Goal: Task Accomplishment & Management: Manage account settings

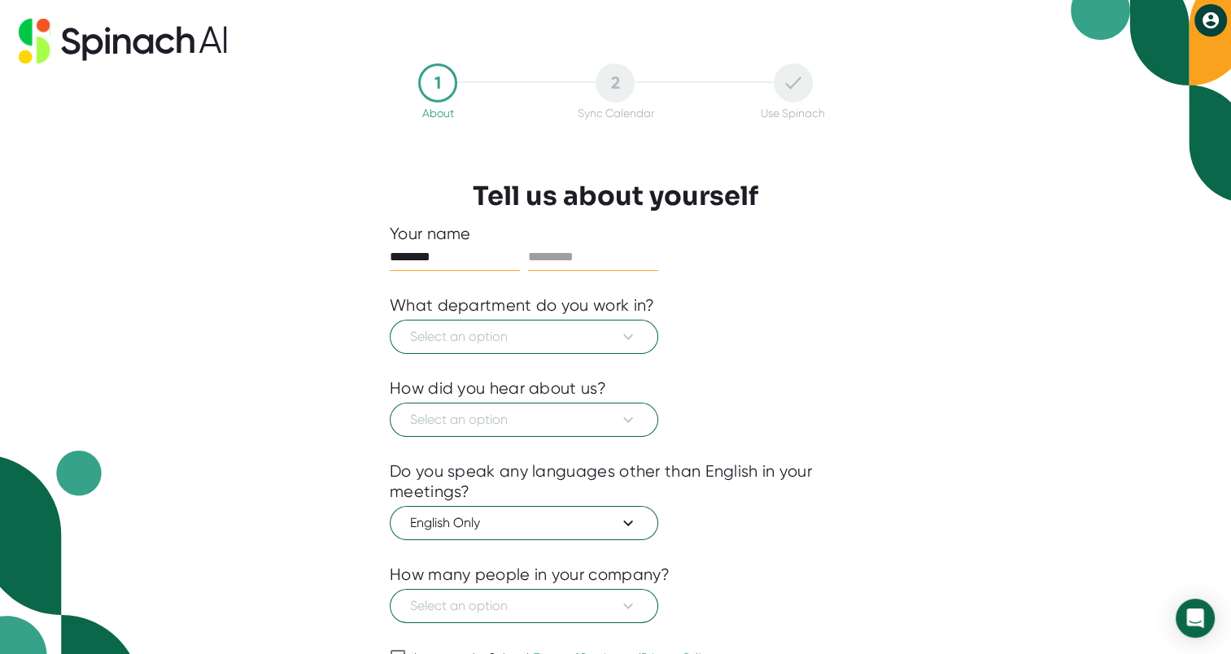
type input "********"
type input "**********"
click at [603, 354] on div at bounding box center [616, 366] width 452 height 24
click at [596, 329] on span "Select an option" at bounding box center [524, 337] width 228 height 20
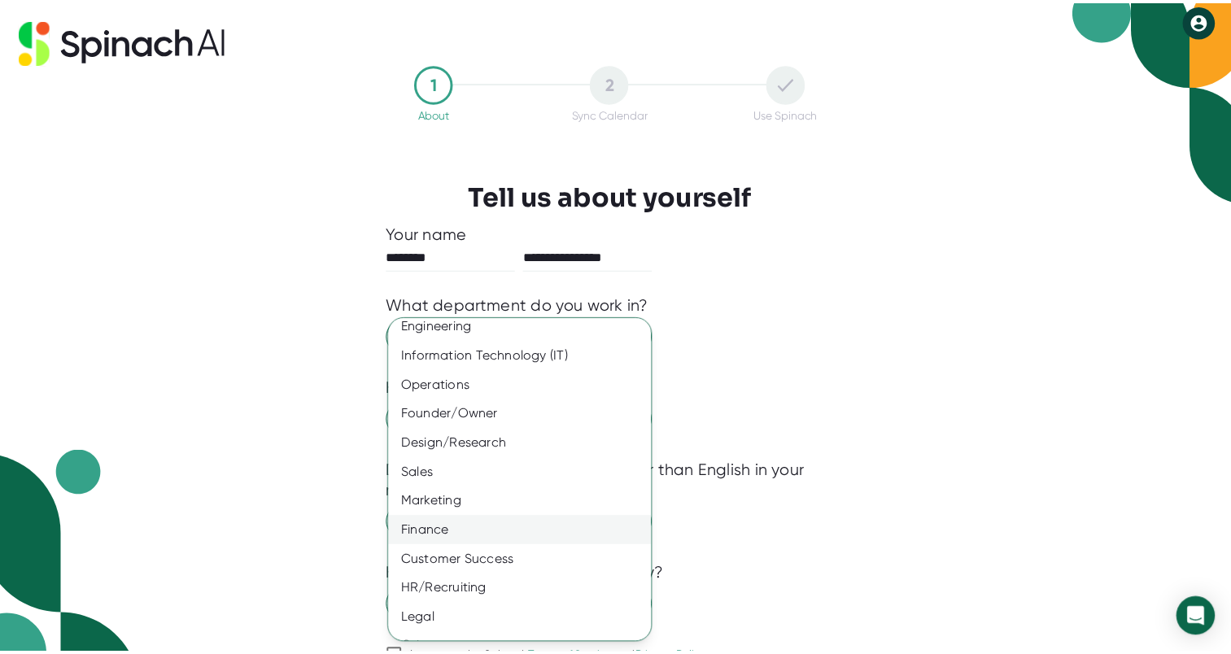
scroll to position [61, 0]
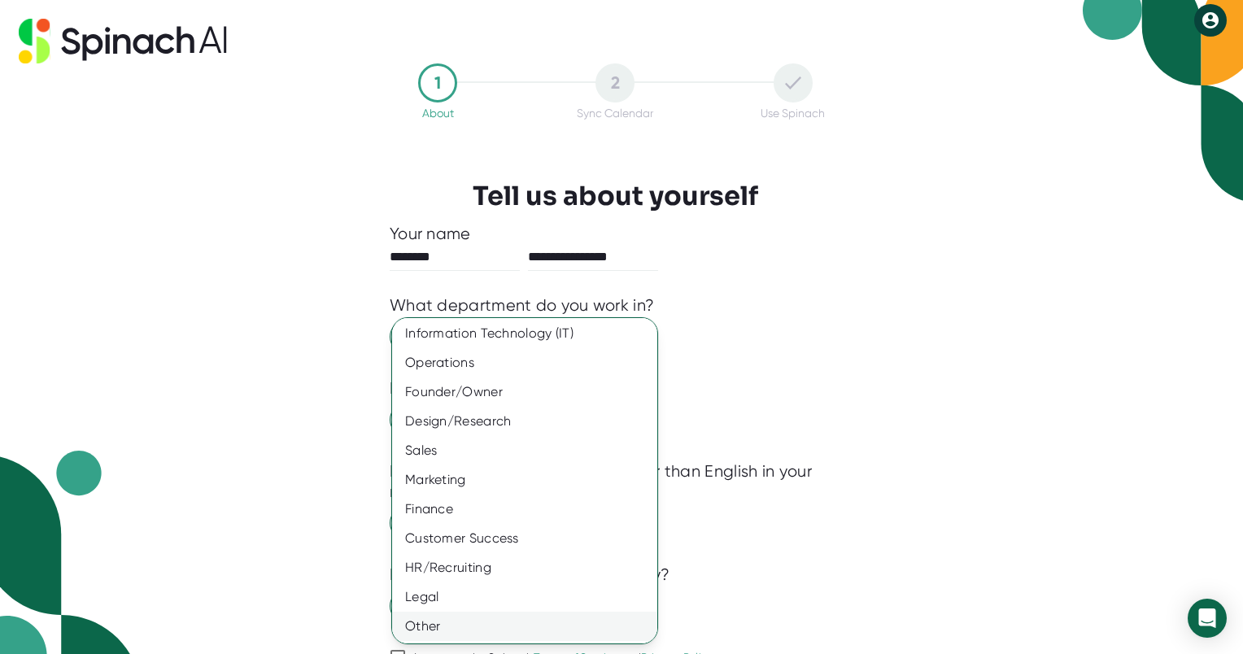
click at [446, 626] on div "Other" at bounding box center [530, 626] width 277 height 29
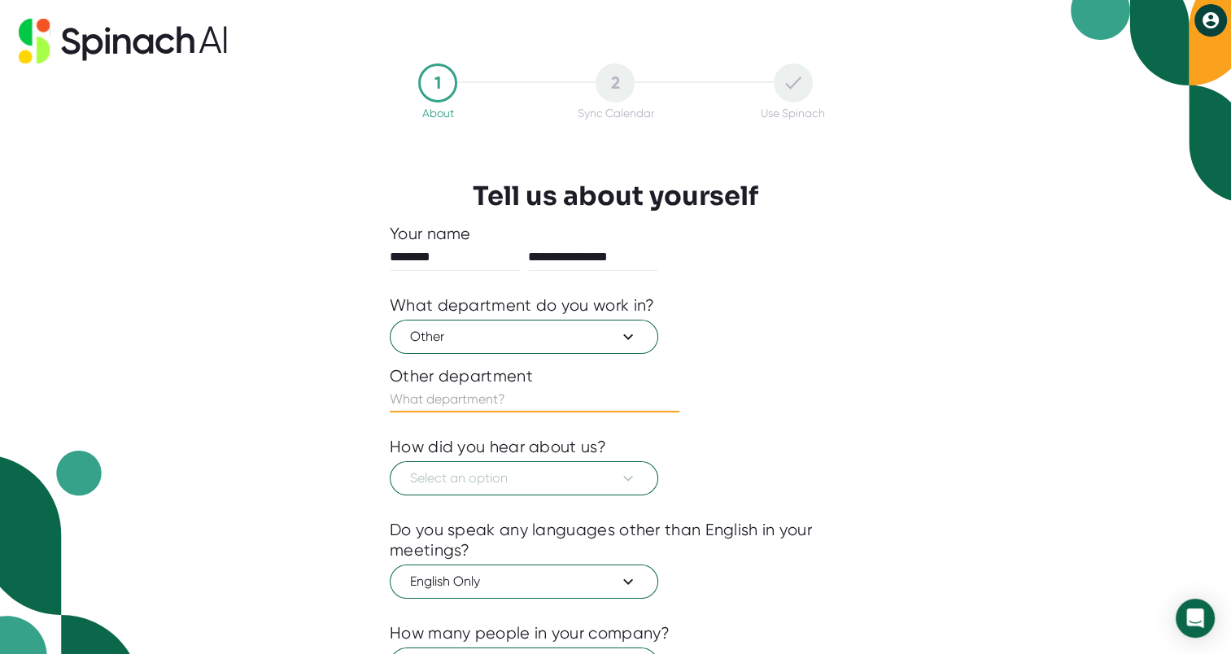
click at [493, 396] on input "text" at bounding box center [535, 400] width 290 height 26
type input "Tech Support"
click at [500, 487] on button "Select an option" at bounding box center [524, 478] width 269 height 34
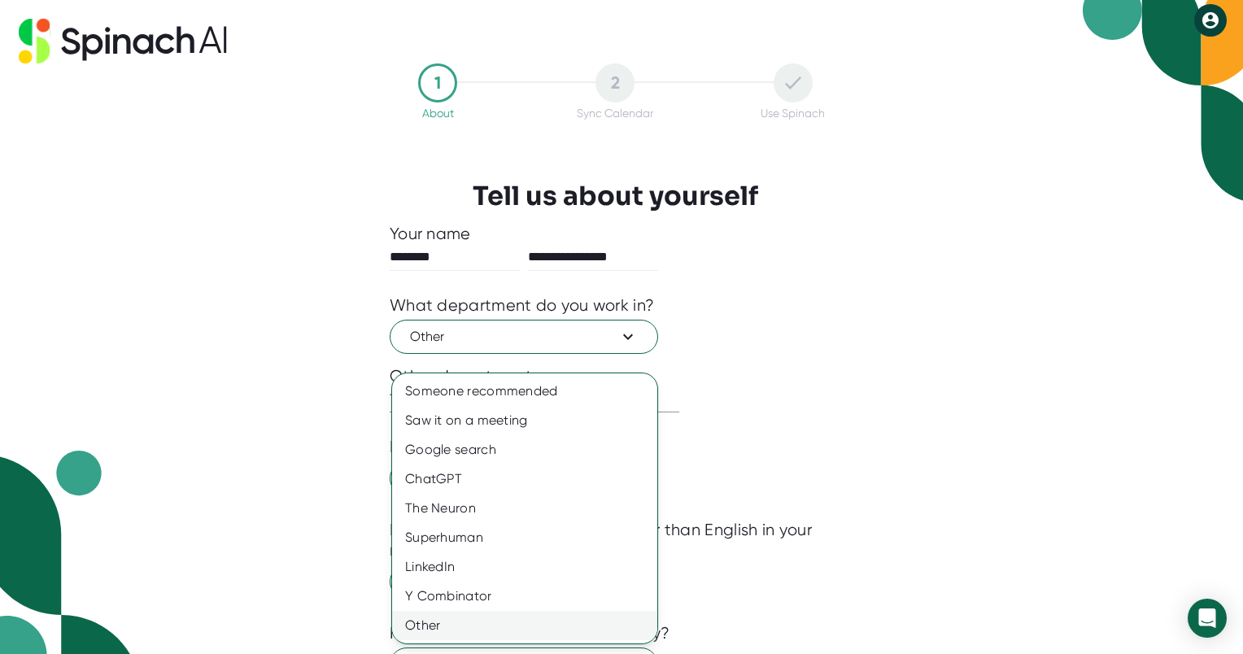
click at [462, 627] on div "Other" at bounding box center [524, 625] width 265 height 29
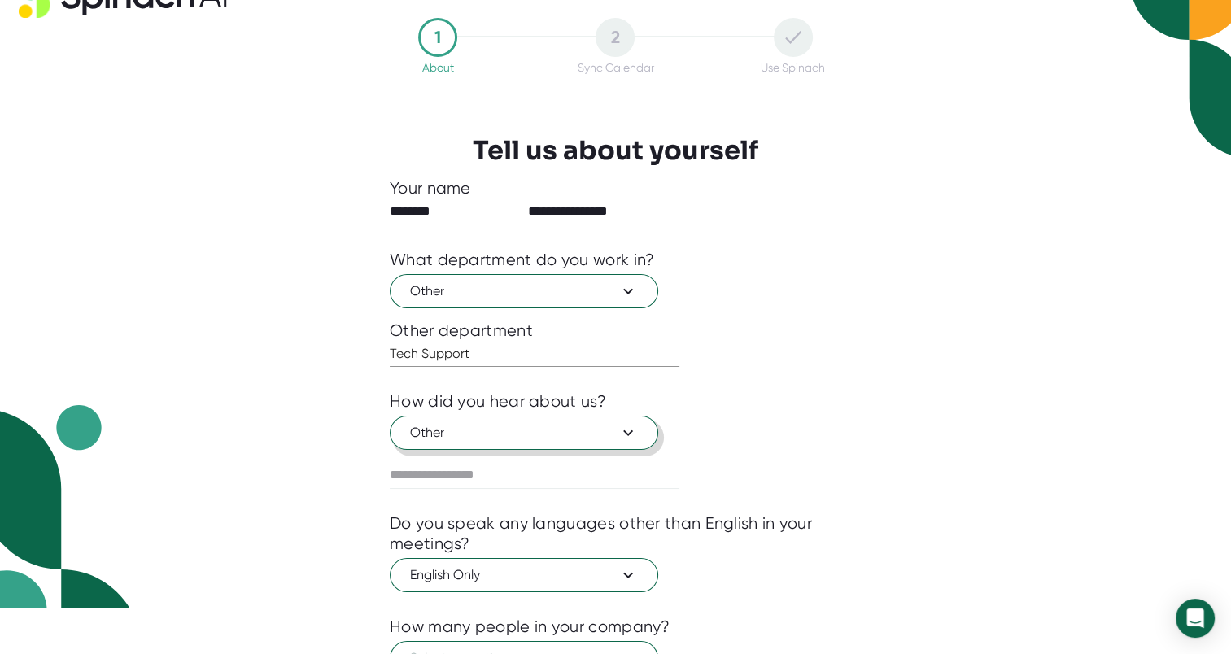
scroll to position [163, 0]
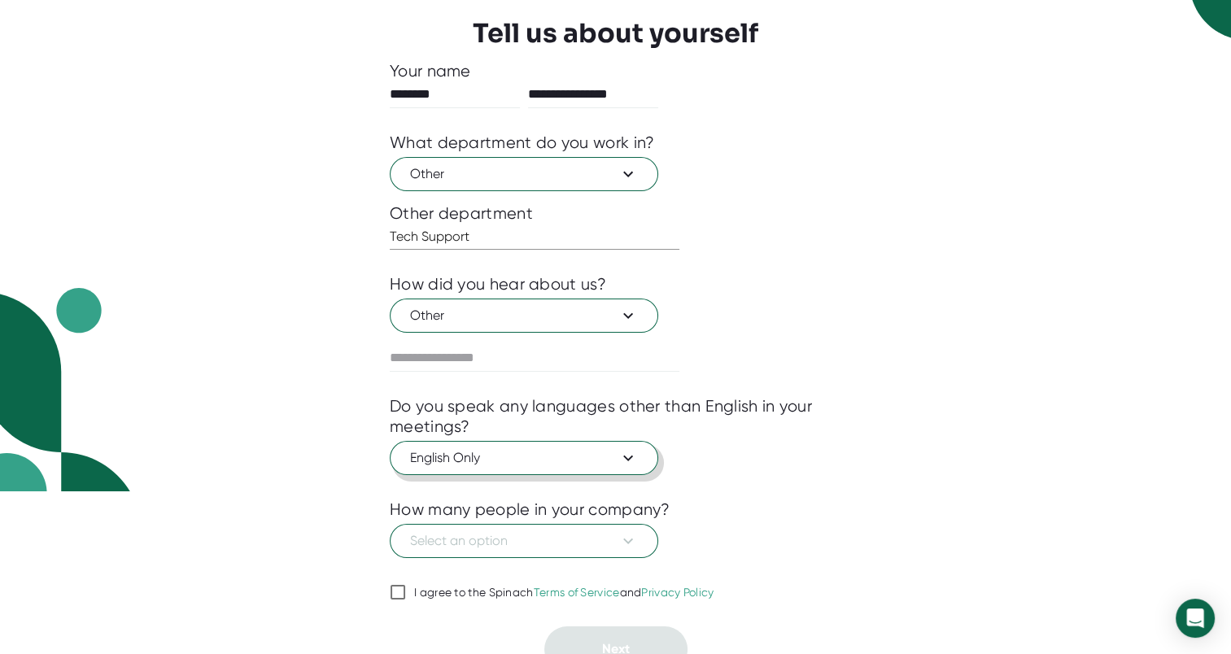
click at [527, 448] on span "English Only" at bounding box center [524, 458] width 228 height 20
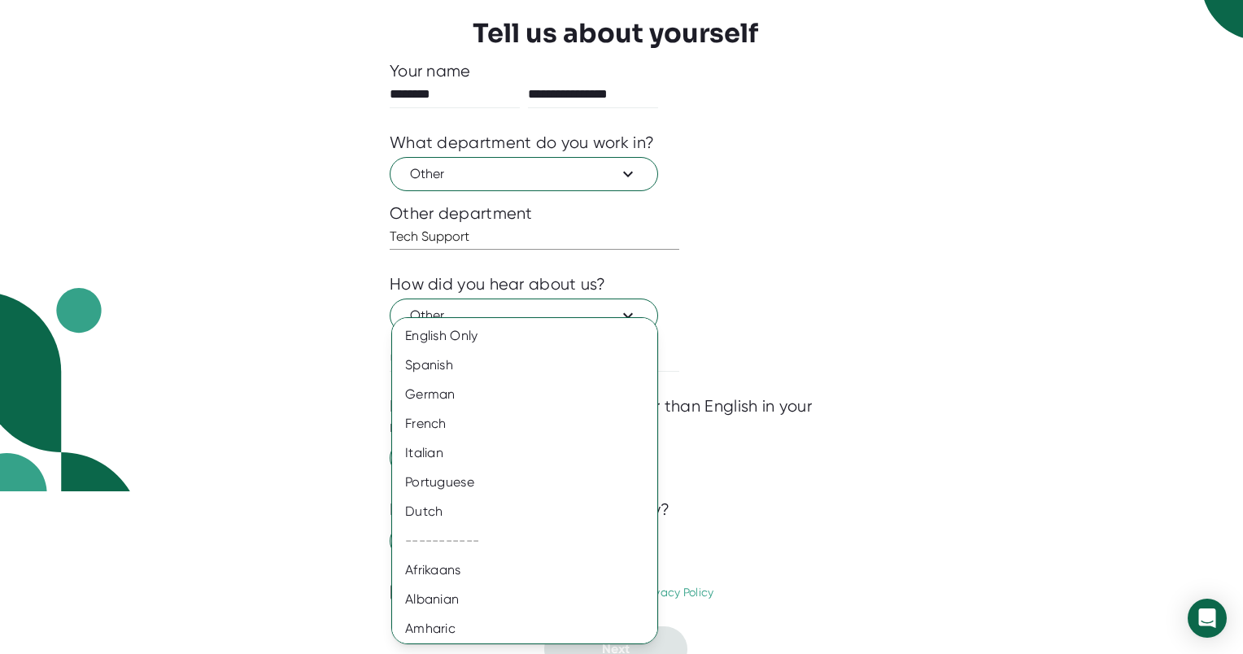
click at [911, 403] on div at bounding box center [621, 327] width 1243 height 654
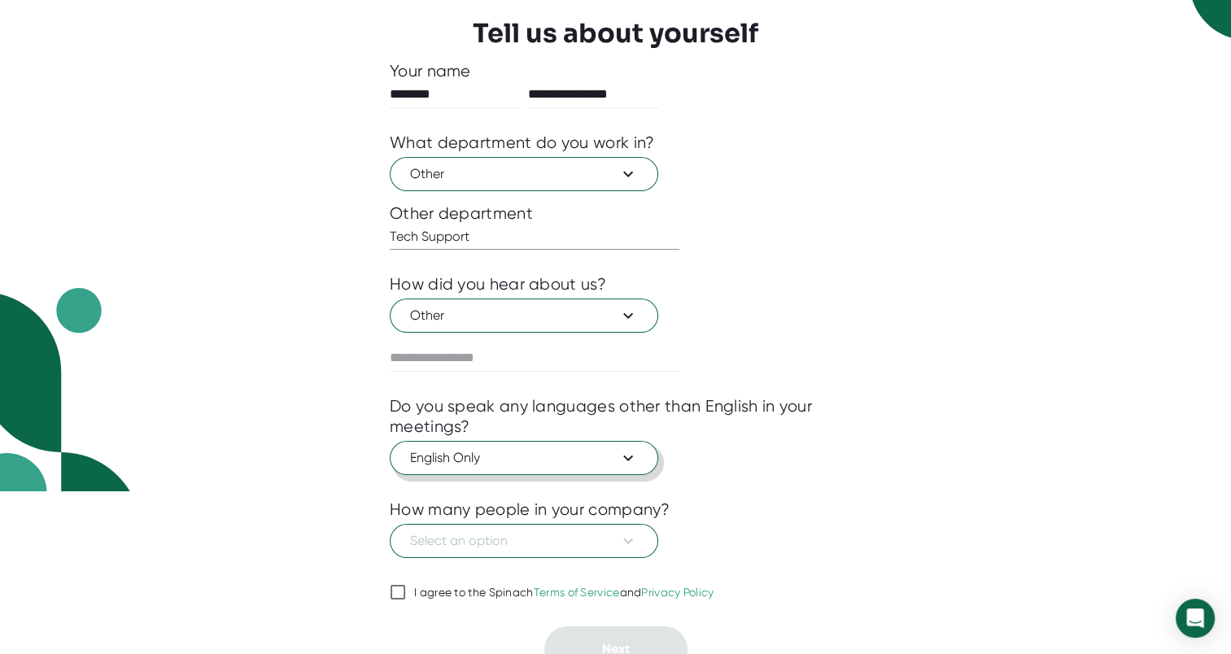
click at [647, 462] on button "English Only" at bounding box center [524, 458] width 269 height 34
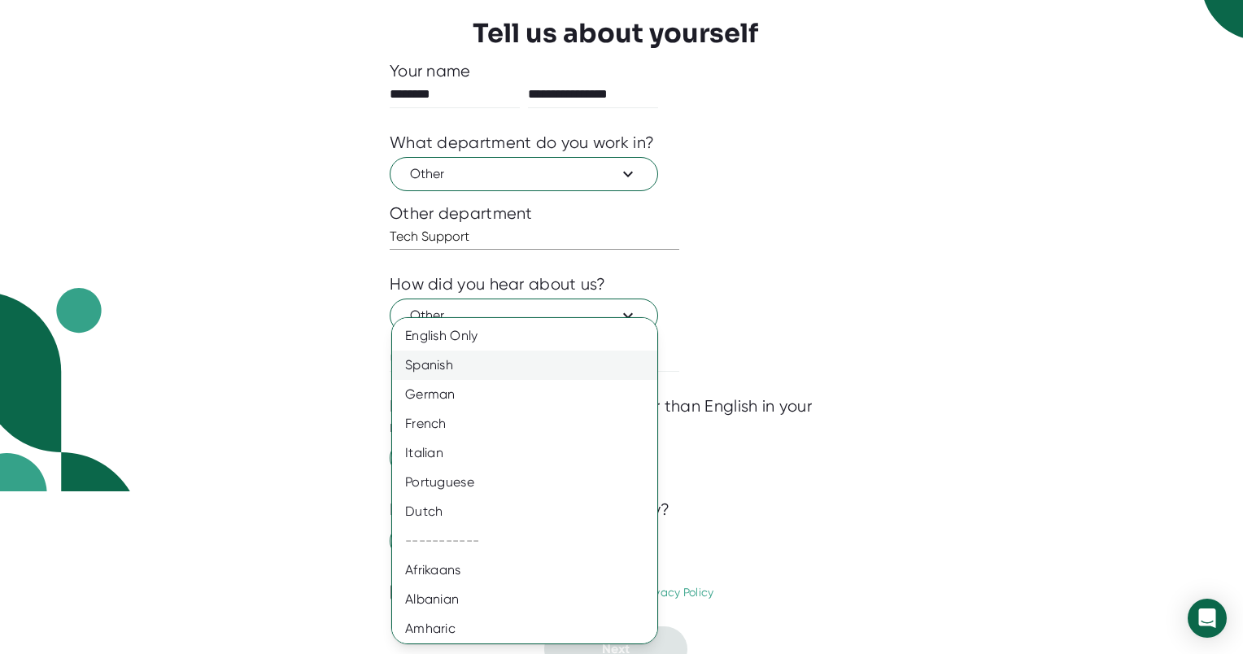
click at [488, 361] on div "Spanish" at bounding box center [530, 365] width 277 height 29
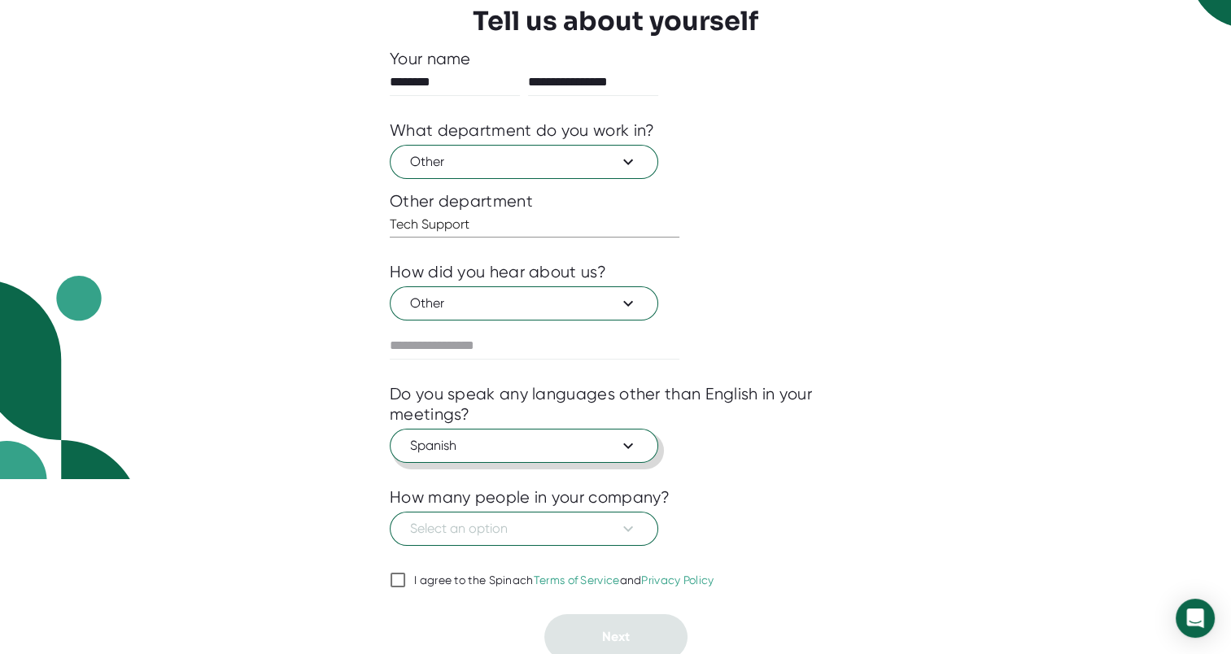
scroll to position [178, 0]
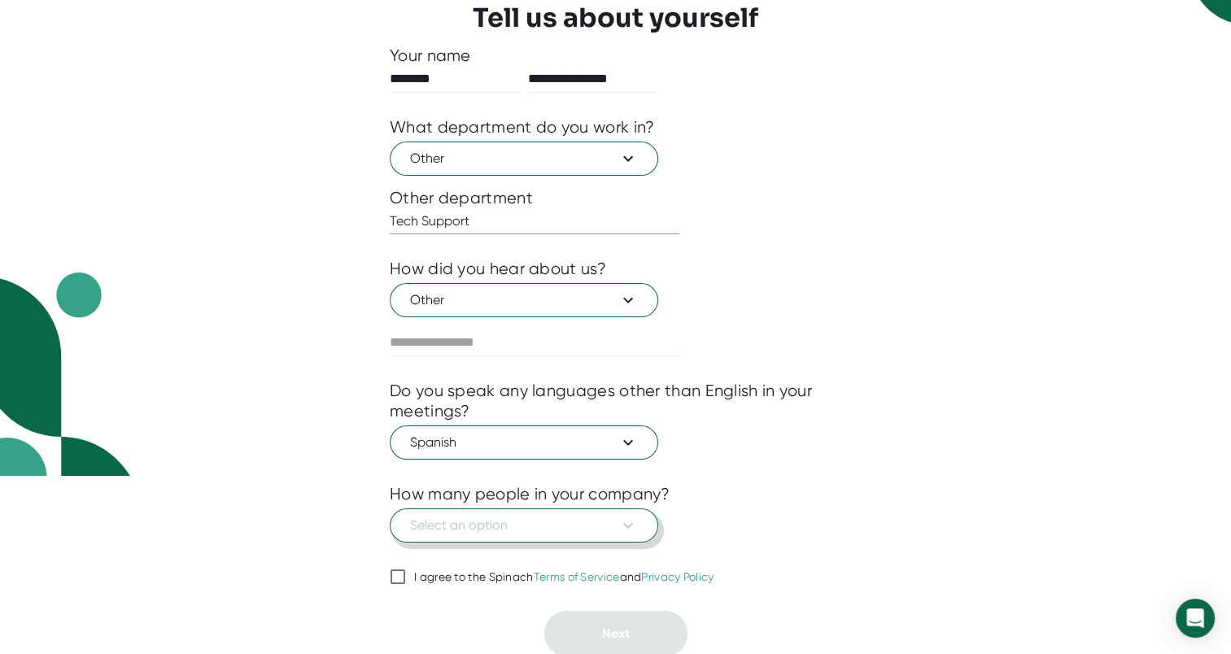
click at [592, 516] on span "Select an option" at bounding box center [524, 526] width 228 height 20
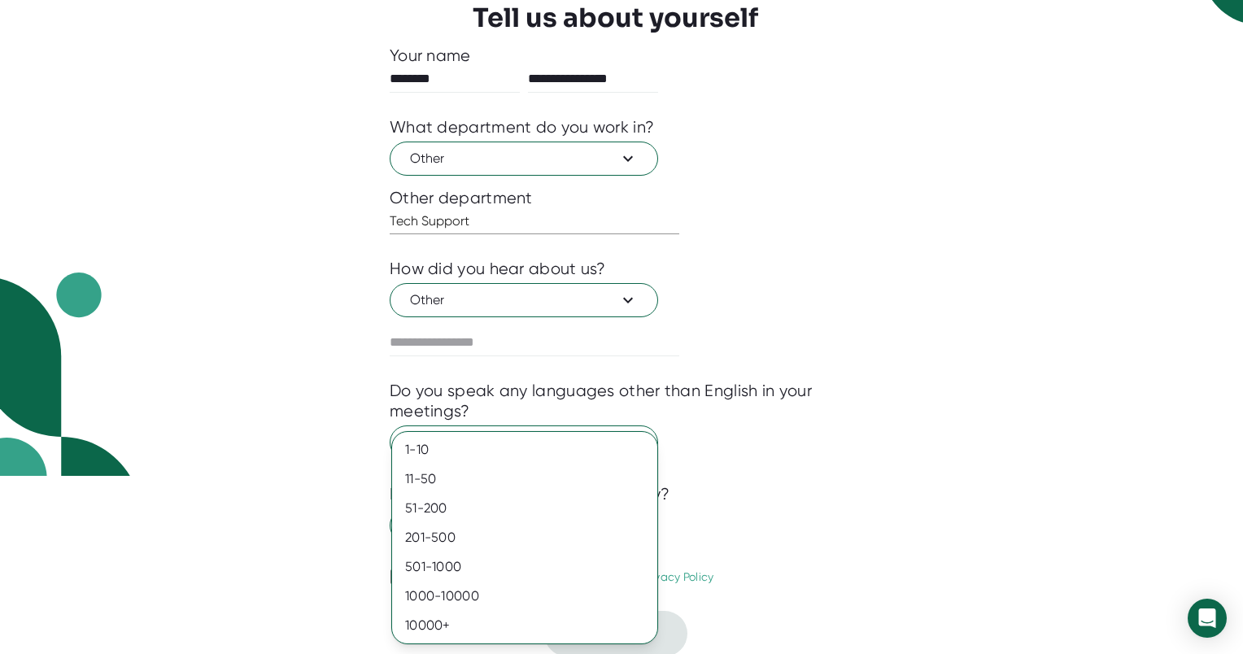
click at [791, 469] on div at bounding box center [621, 327] width 1243 height 654
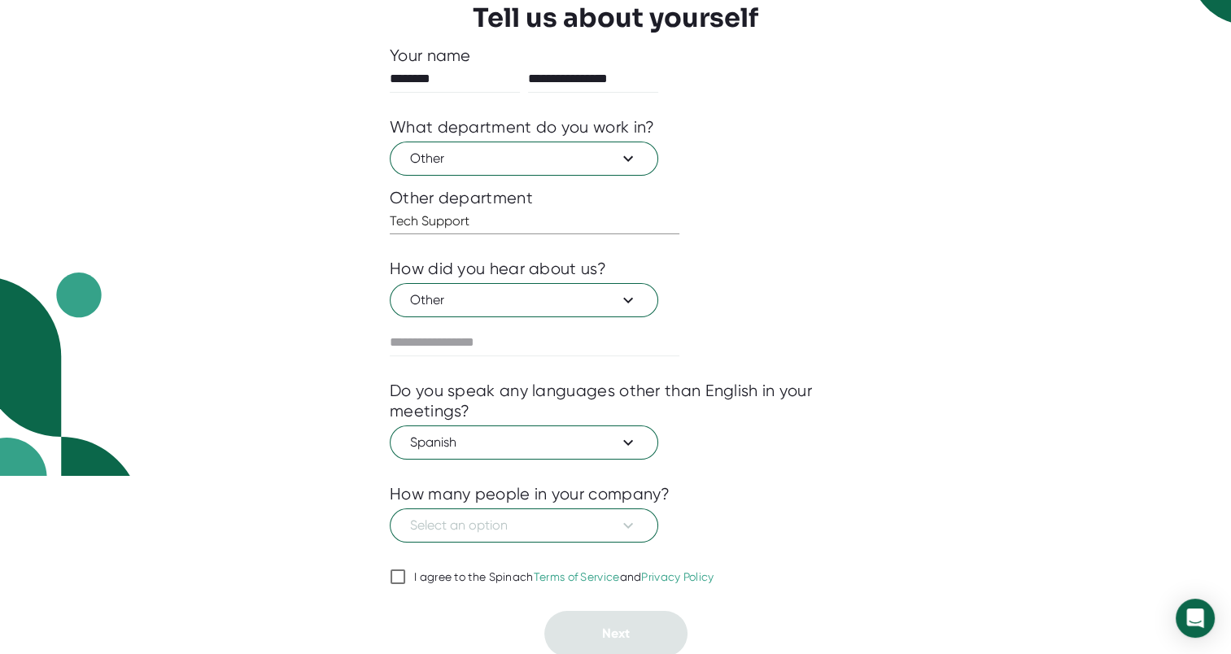
click at [393, 575] on input "I agree to the Spinach Terms of Service and Privacy Policy" at bounding box center [398, 577] width 16 height 20
checkbox input "true"
click at [613, 522] on span "Select an option" at bounding box center [524, 526] width 228 height 20
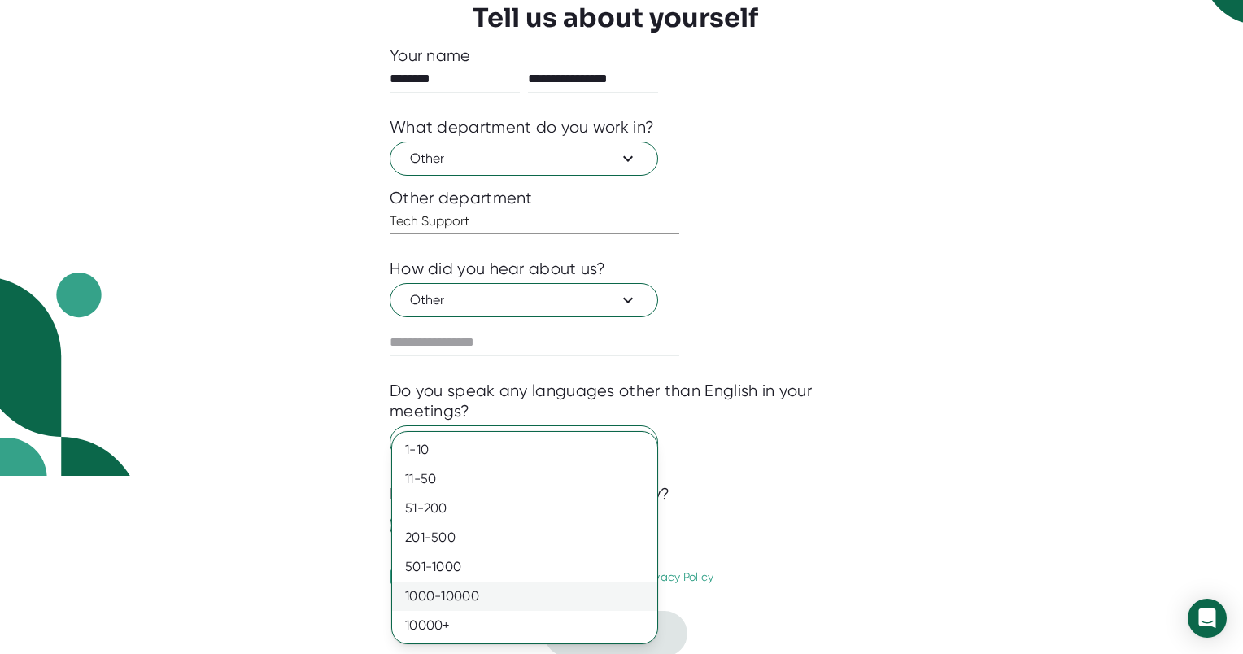
click at [466, 599] on div "1000-10000" at bounding box center [524, 596] width 265 height 29
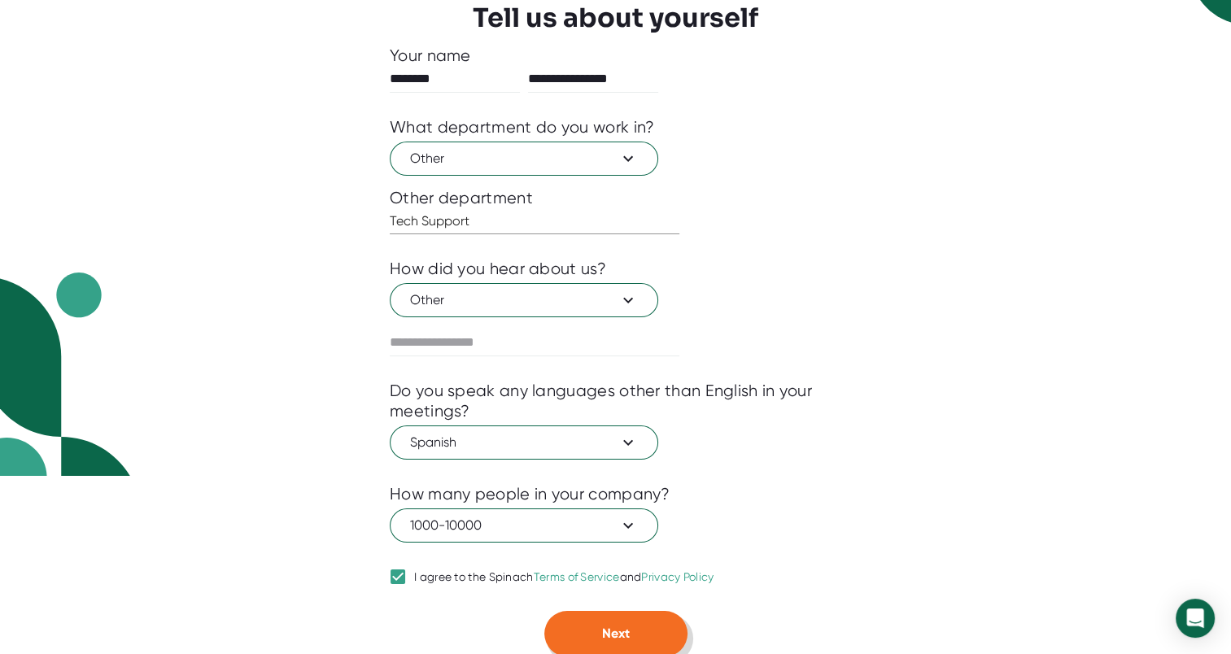
click at [609, 626] on span "Next" at bounding box center [616, 633] width 28 height 15
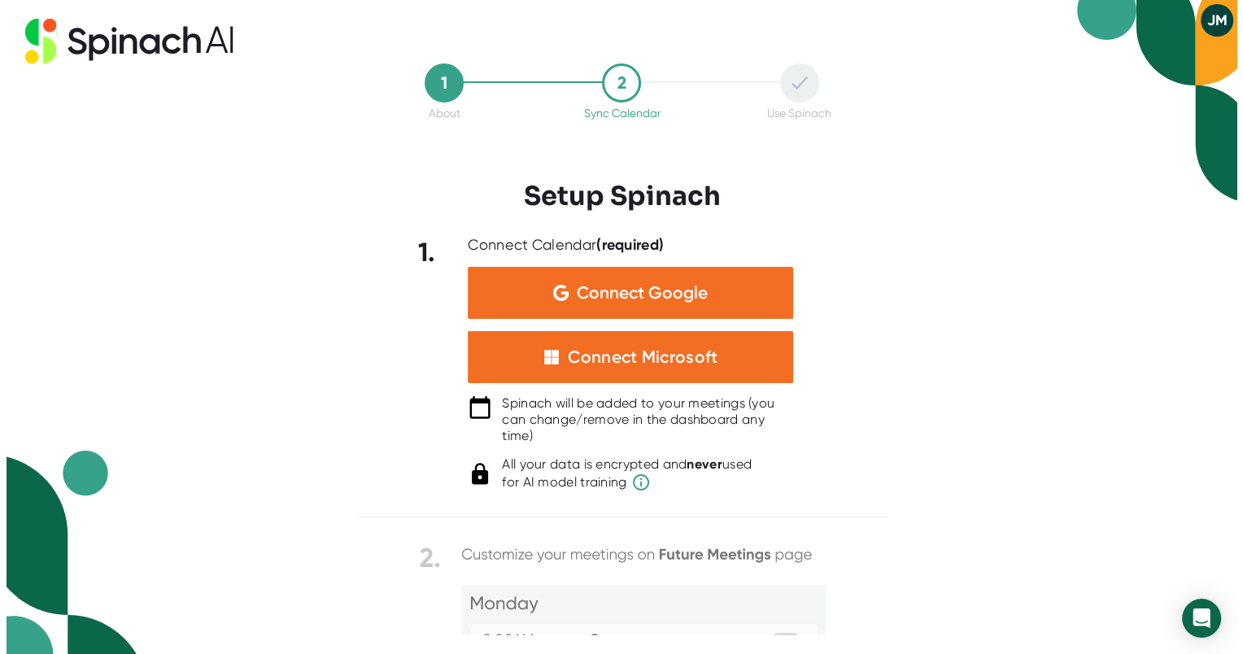
scroll to position [0, 0]
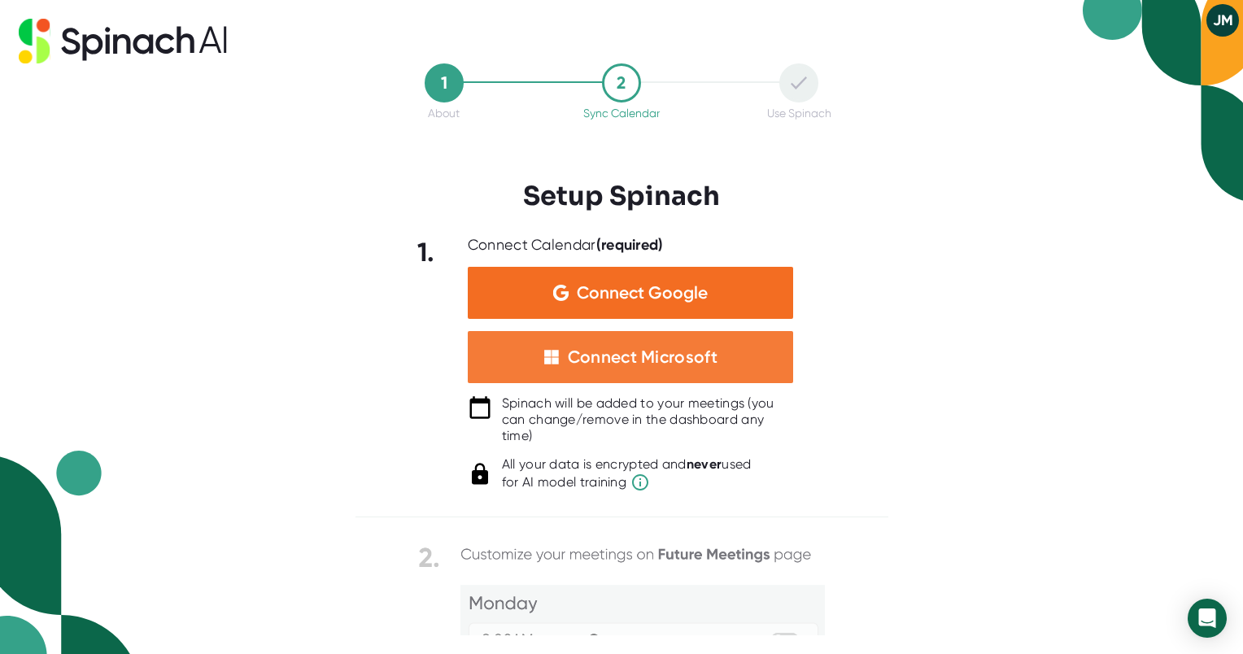
click at [619, 358] on div "Connect Microsoft" at bounding box center [643, 357] width 150 height 21
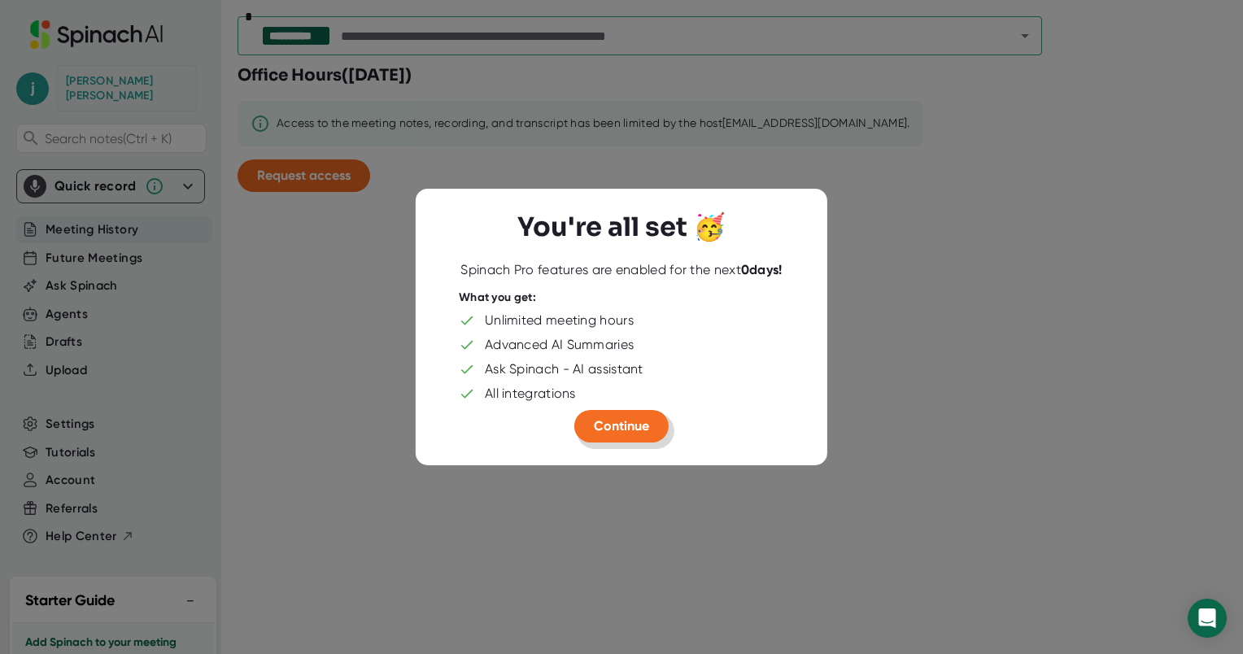
click at [636, 423] on span "Continue" at bounding box center [621, 425] width 55 height 15
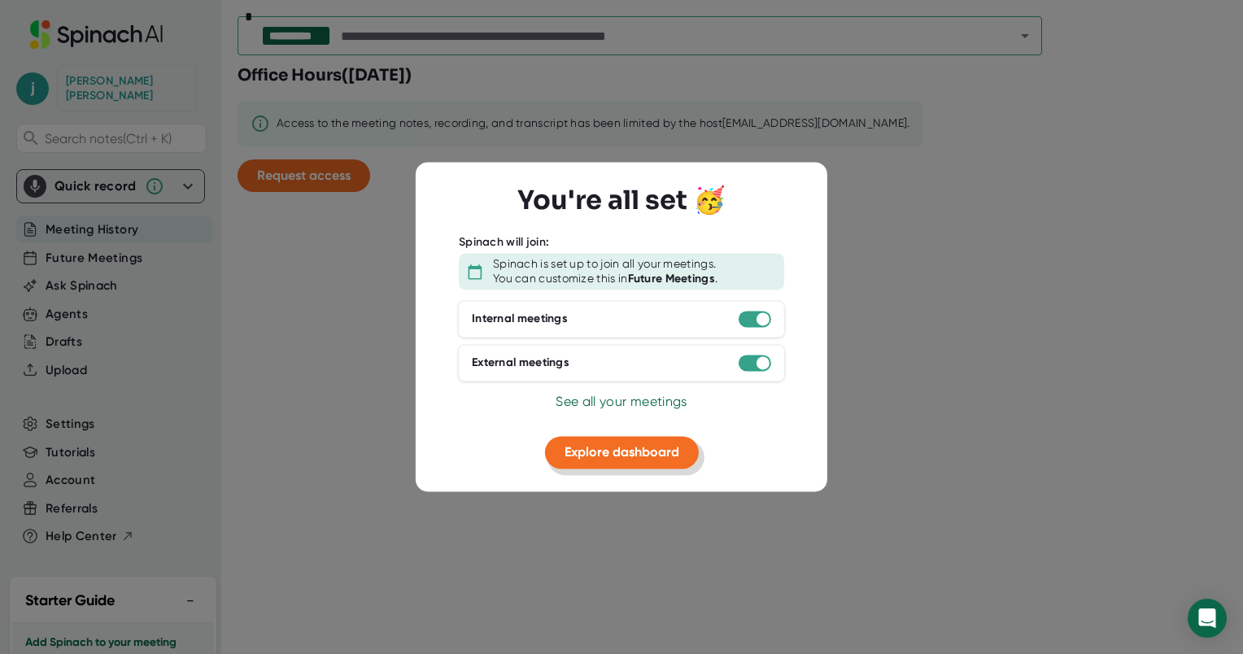
click at [663, 448] on span "Explore dashboard" at bounding box center [622, 451] width 115 height 15
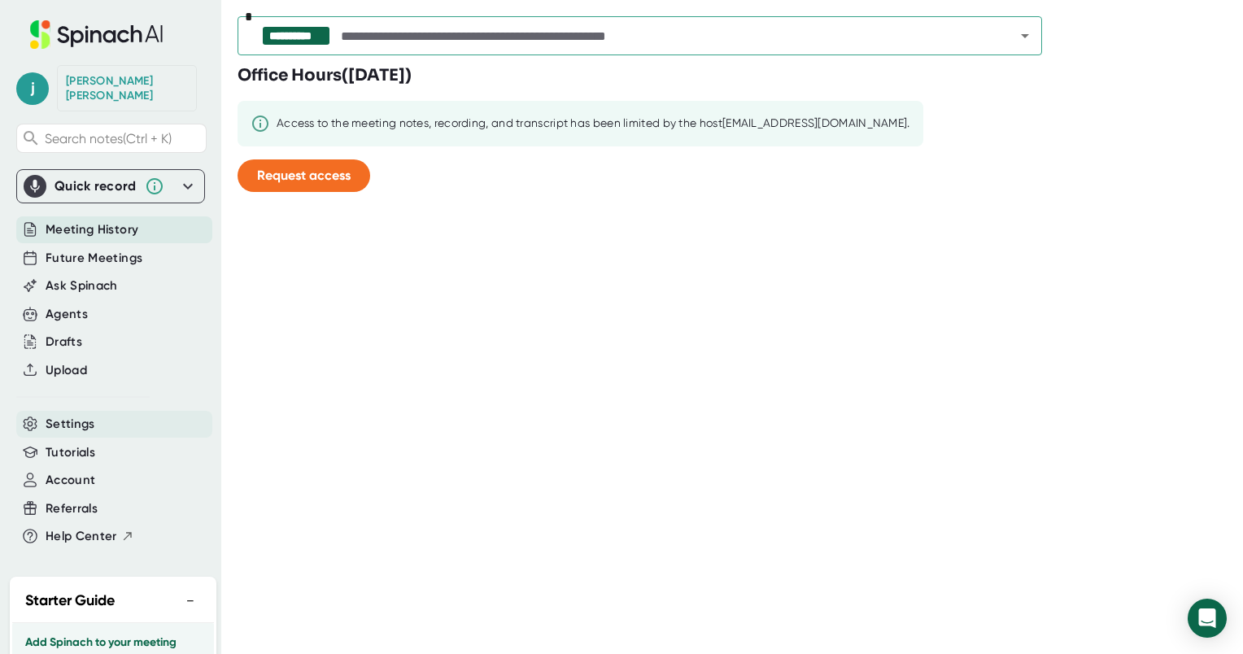
click at [75, 412] on div "Settings" at bounding box center [114, 424] width 196 height 27
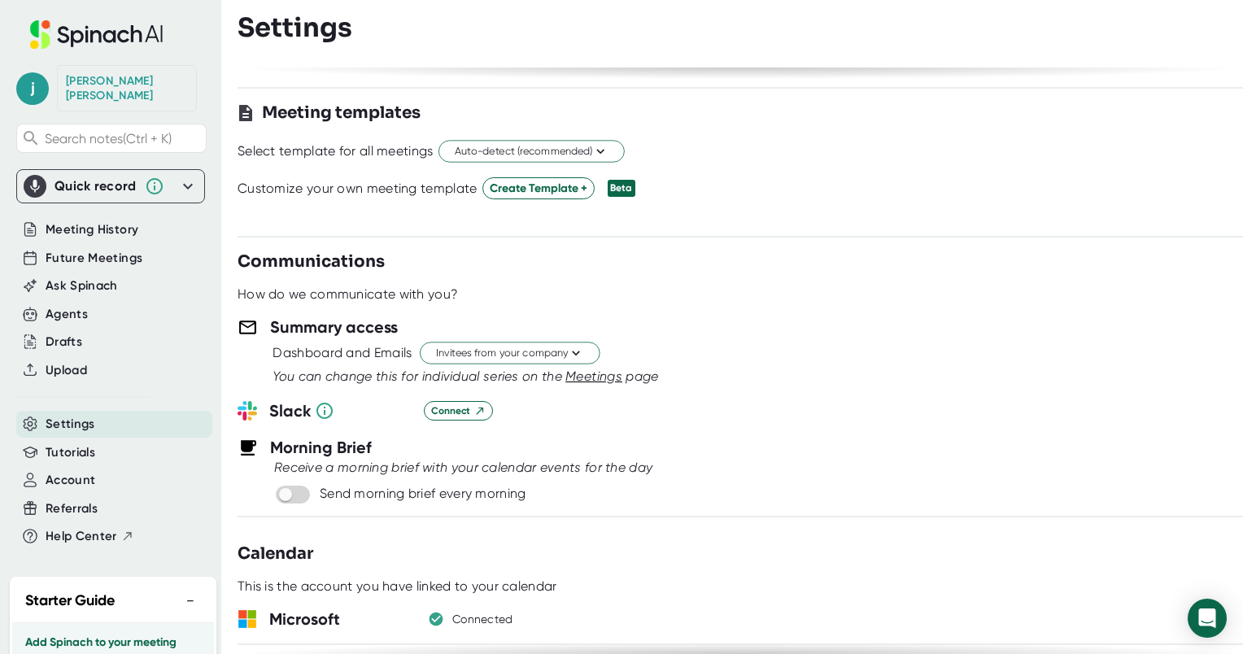
scroll to position [488, 0]
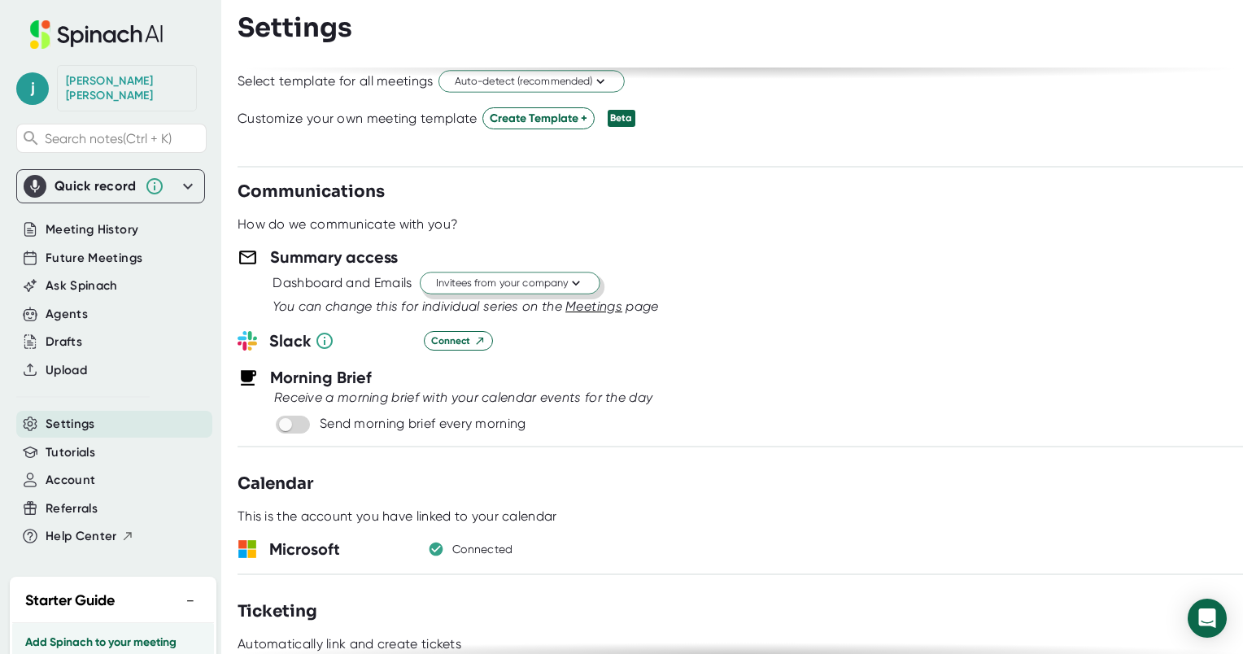
click at [573, 281] on icon at bounding box center [576, 283] width 15 height 15
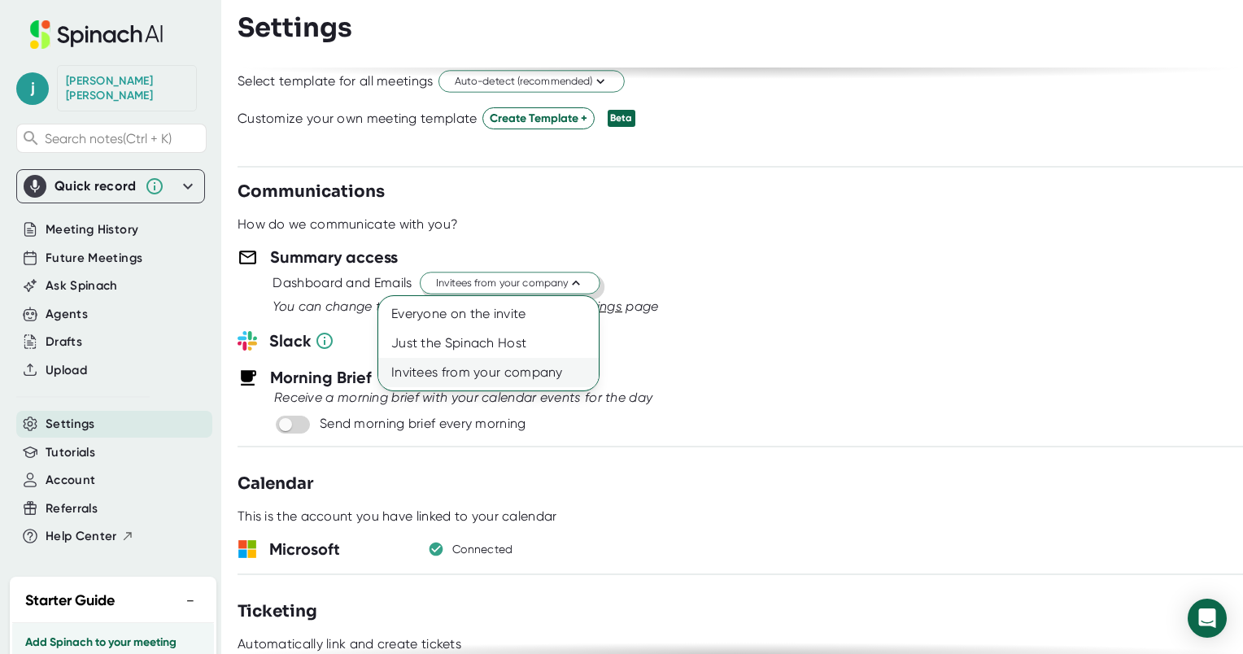
click at [555, 381] on div "Invitees from your company" at bounding box center [488, 372] width 221 height 29
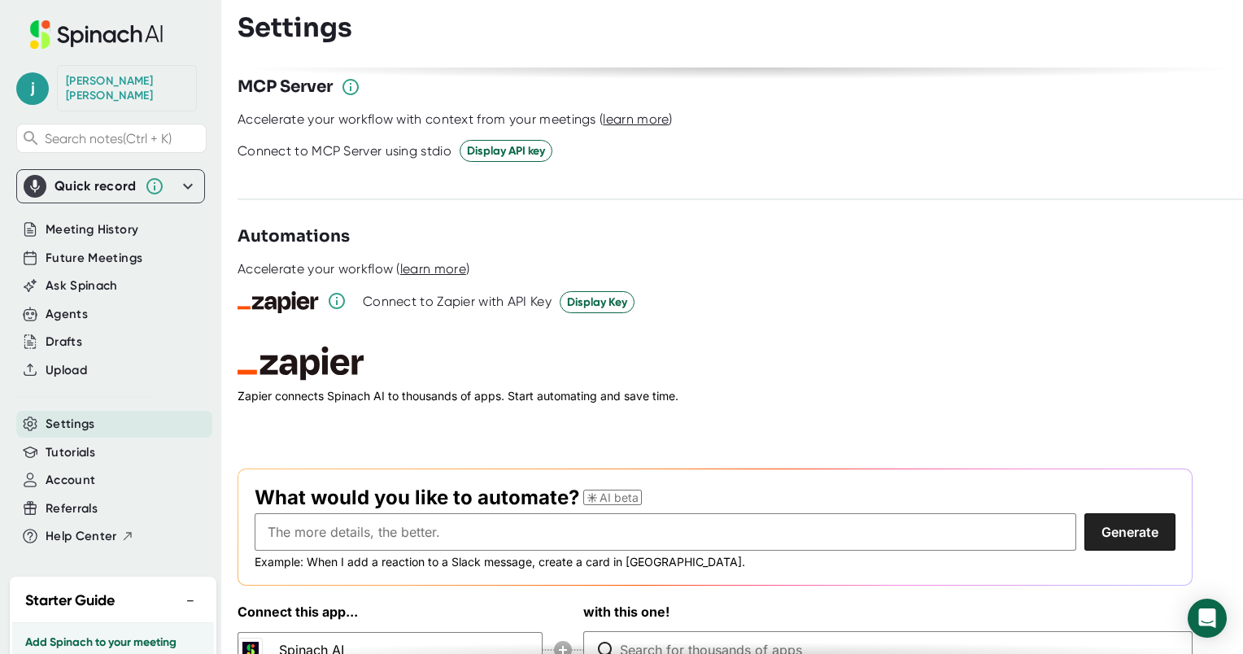
scroll to position [2161, 0]
